Goal: Task Accomplishment & Management: Manage account settings

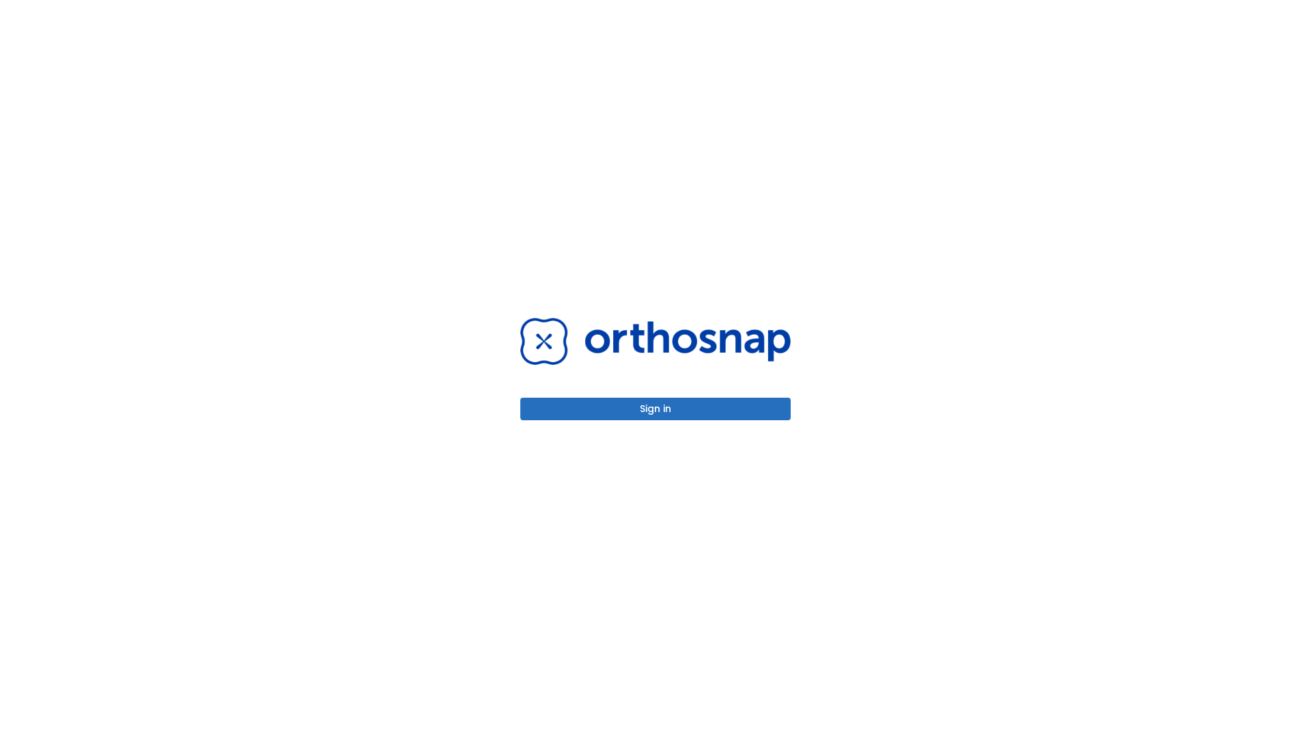
click at [656, 408] on button "Sign in" at bounding box center [655, 409] width 270 height 23
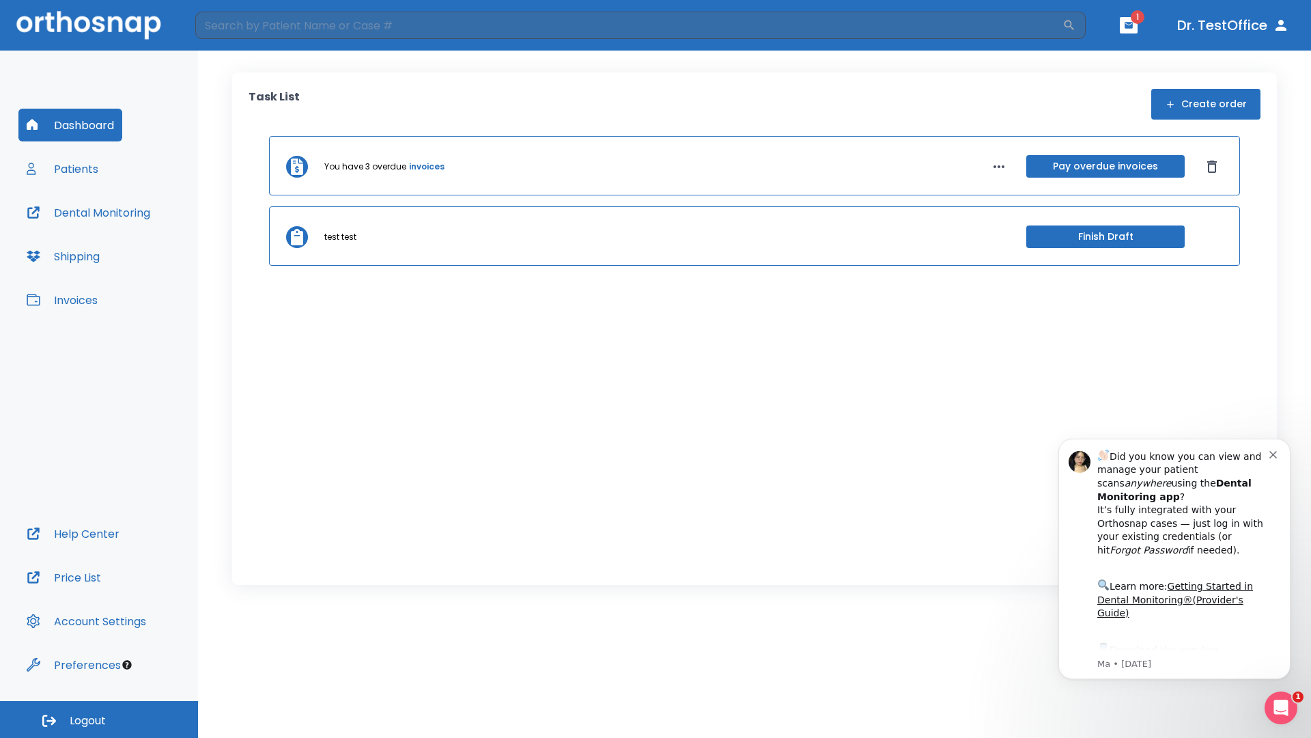
click at [99, 719] on span "Logout" at bounding box center [88, 720] width 36 height 15
